Goal: Contribute content: Contribute content

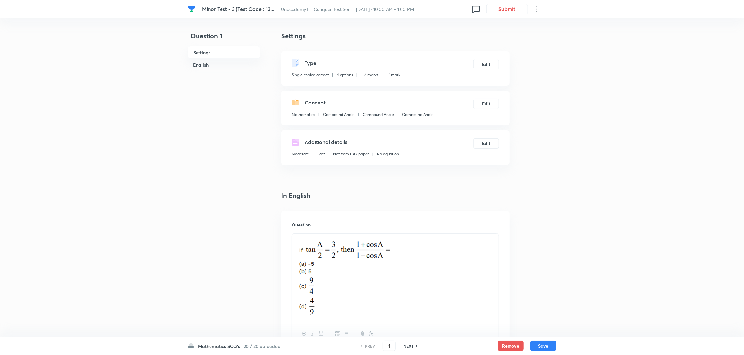
click at [405, 343] on h6 "NEXT" at bounding box center [409, 346] width 10 height 6
type input "2"
checkbox input "true"
checkbox input "false"
click at [405, 343] on h6 "NEXT" at bounding box center [409, 346] width 10 height 6
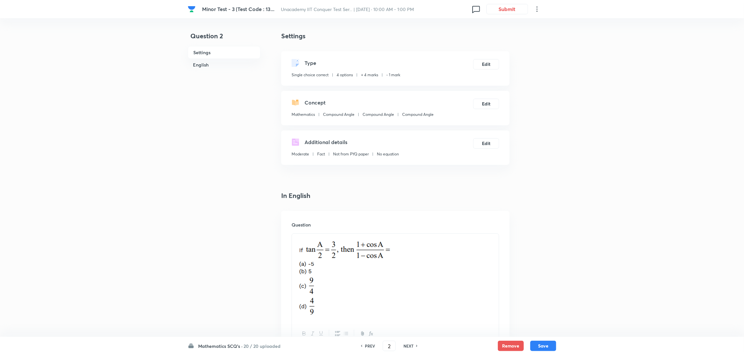
type input "3"
checkbox input "false"
checkbox input "true"
click at [405, 343] on h6 "NEXT" at bounding box center [409, 346] width 10 height 6
type input "4"
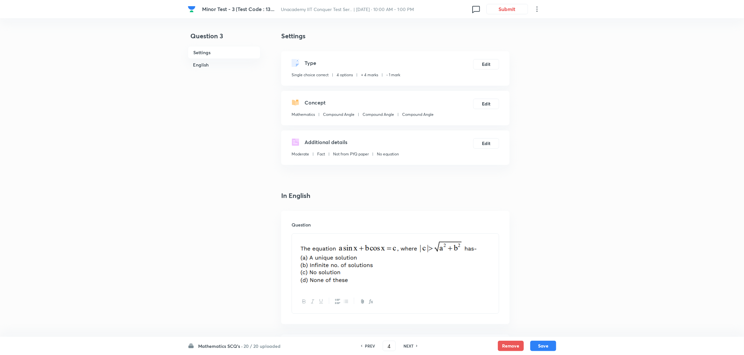
checkbox input "false"
click at [405, 343] on h6 "NEXT" at bounding box center [409, 346] width 10 height 6
checkbox input "false"
type input "5"
checkbox input "true"
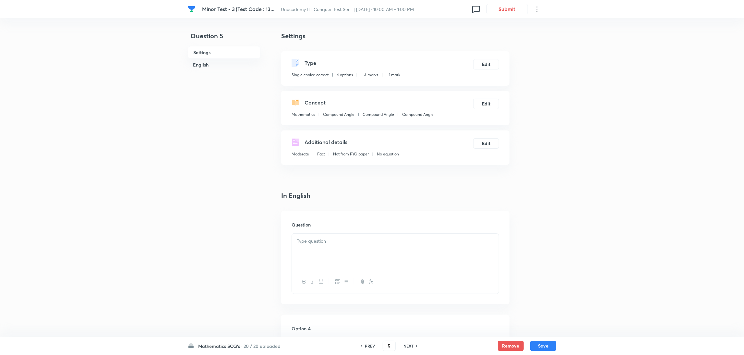
click at [405, 343] on h6 "NEXT" at bounding box center [409, 346] width 10 height 6
type input "6"
checkbox input "true"
checkbox input "false"
click at [405, 343] on h6 "NEXT" at bounding box center [409, 346] width 10 height 6
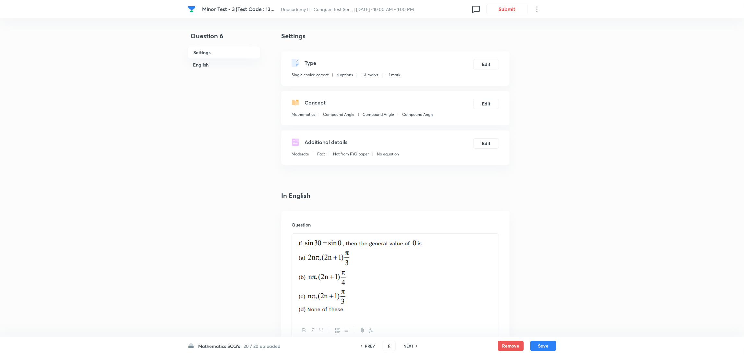
type input "7"
checkbox input "true"
checkbox input "false"
click at [405, 343] on h6 "NEXT" at bounding box center [409, 346] width 10 height 6
type input "8"
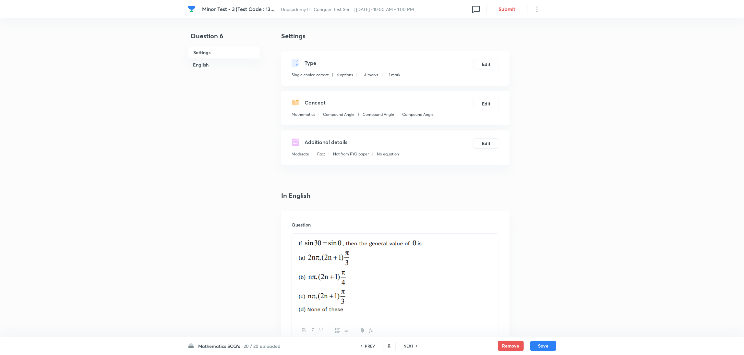
checkbox input "true"
click at [405, 343] on h6 "NEXT" at bounding box center [409, 346] width 10 height 6
type input "9"
checkbox input "false"
checkbox input "true"
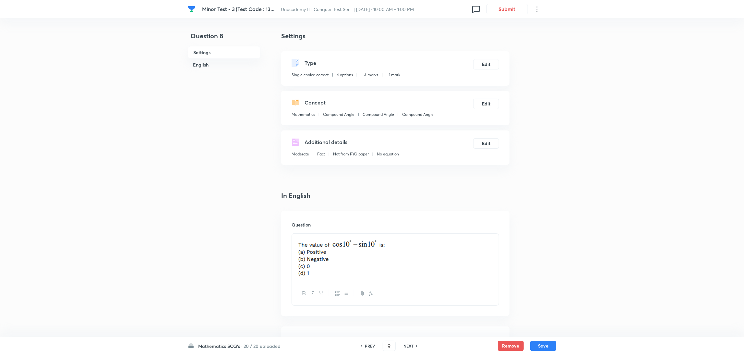
click at [405, 343] on h6 "NEXT" at bounding box center [409, 346] width 10 height 6
type input "10"
checkbox input "false"
checkbox input "true"
click at [405, 343] on h6 "NEXT" at bounding box center [409, 346] width 10 height 6
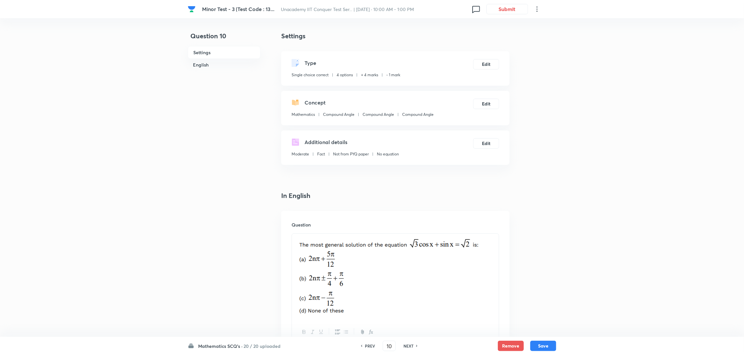
type input "11"
checkbox input "false"
checkbox input "true"
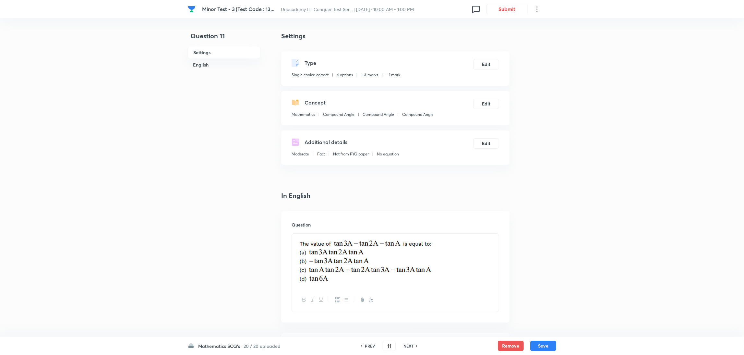
click at [405, 343] on h6 "NEXT" at bounding box center [409, 346] width 10 height 6
type input "12"
checkbox input "false"
checkbox input "true"
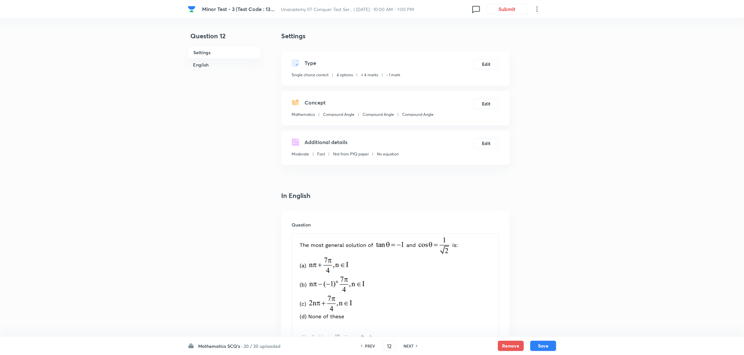
click at [405, 343] on h6 "NEXT" at bounding box center [409, 346] width 10 height 6
type input "13"
checkbox input "true"
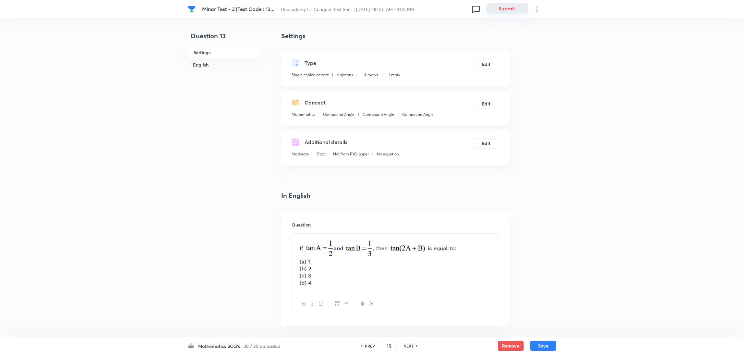
click at [511, 8] on button "Submit" at bounding box center [508, 8] width 42 height 10
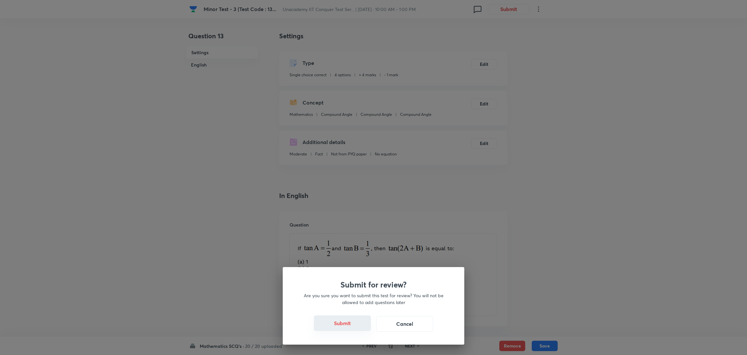
click at [350, 322] on button "Submit" at bounding box center [342, 323] width 57 height 16
